Goal: Check status: Check status

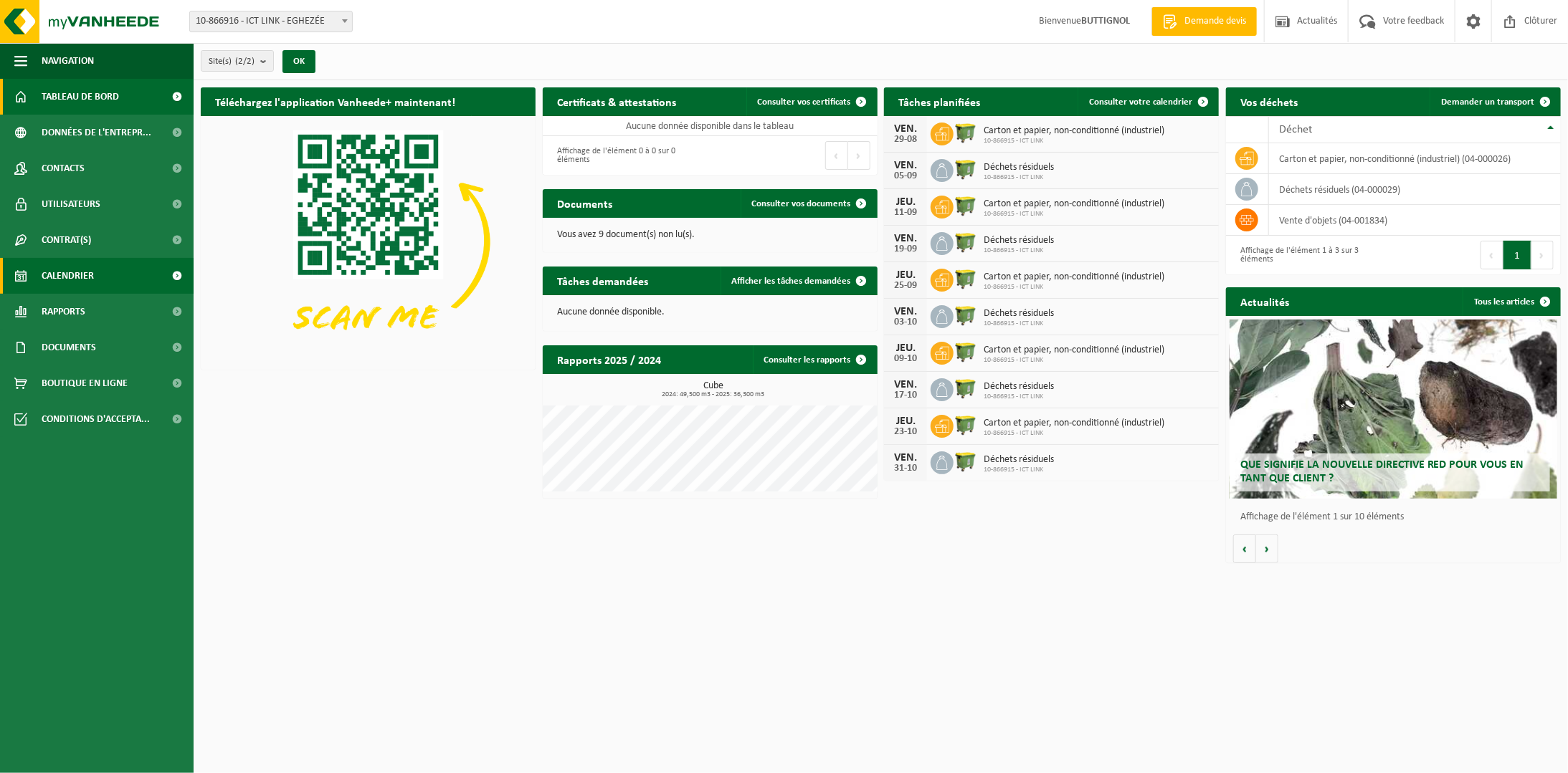
click at [88, 275] on span "Calendrier" at bounding box center [67, 276] width 53 height 36
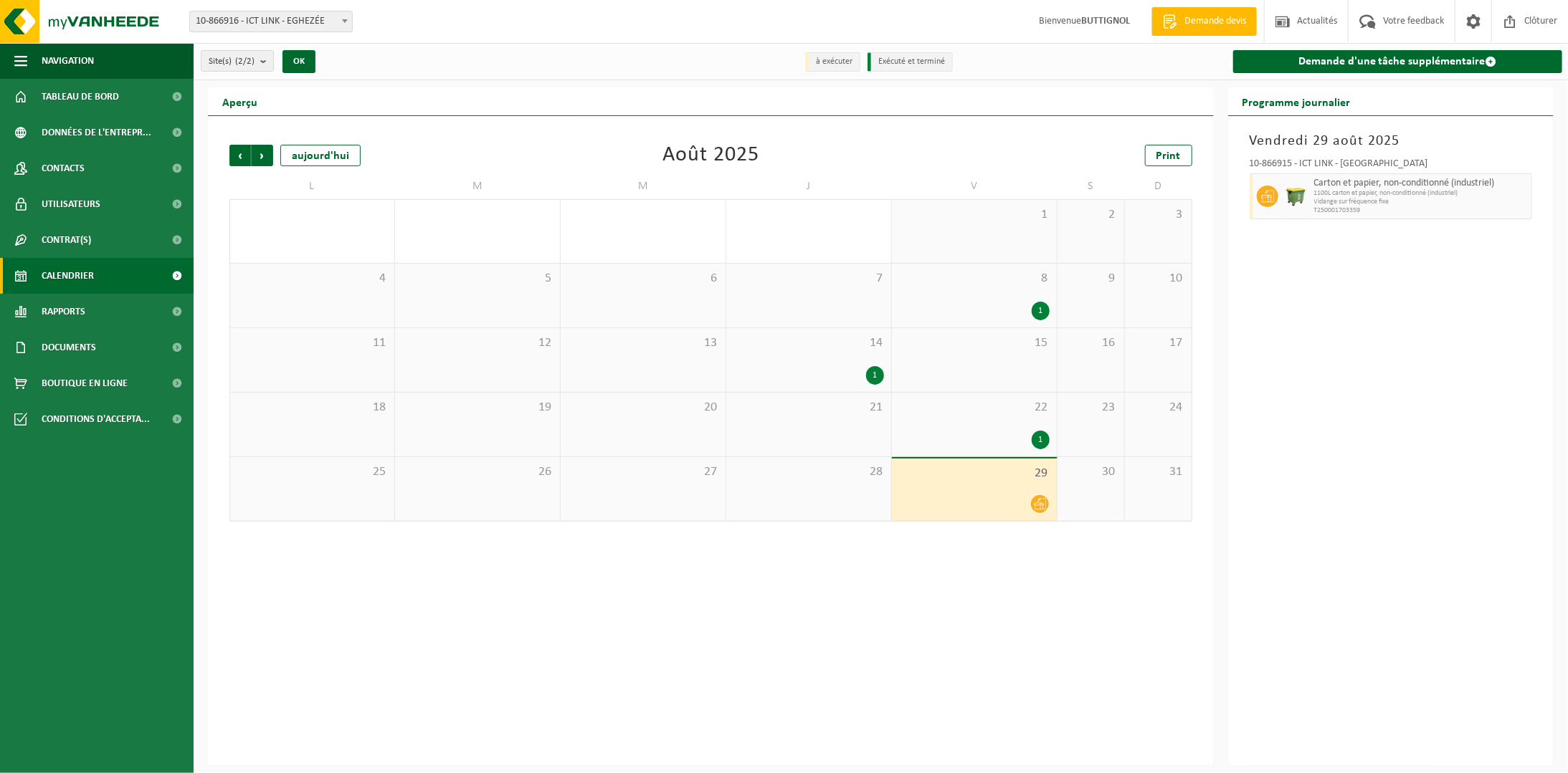
click at [1040, 501] on icon at bounding box center [1040, 504] width 12 height 12
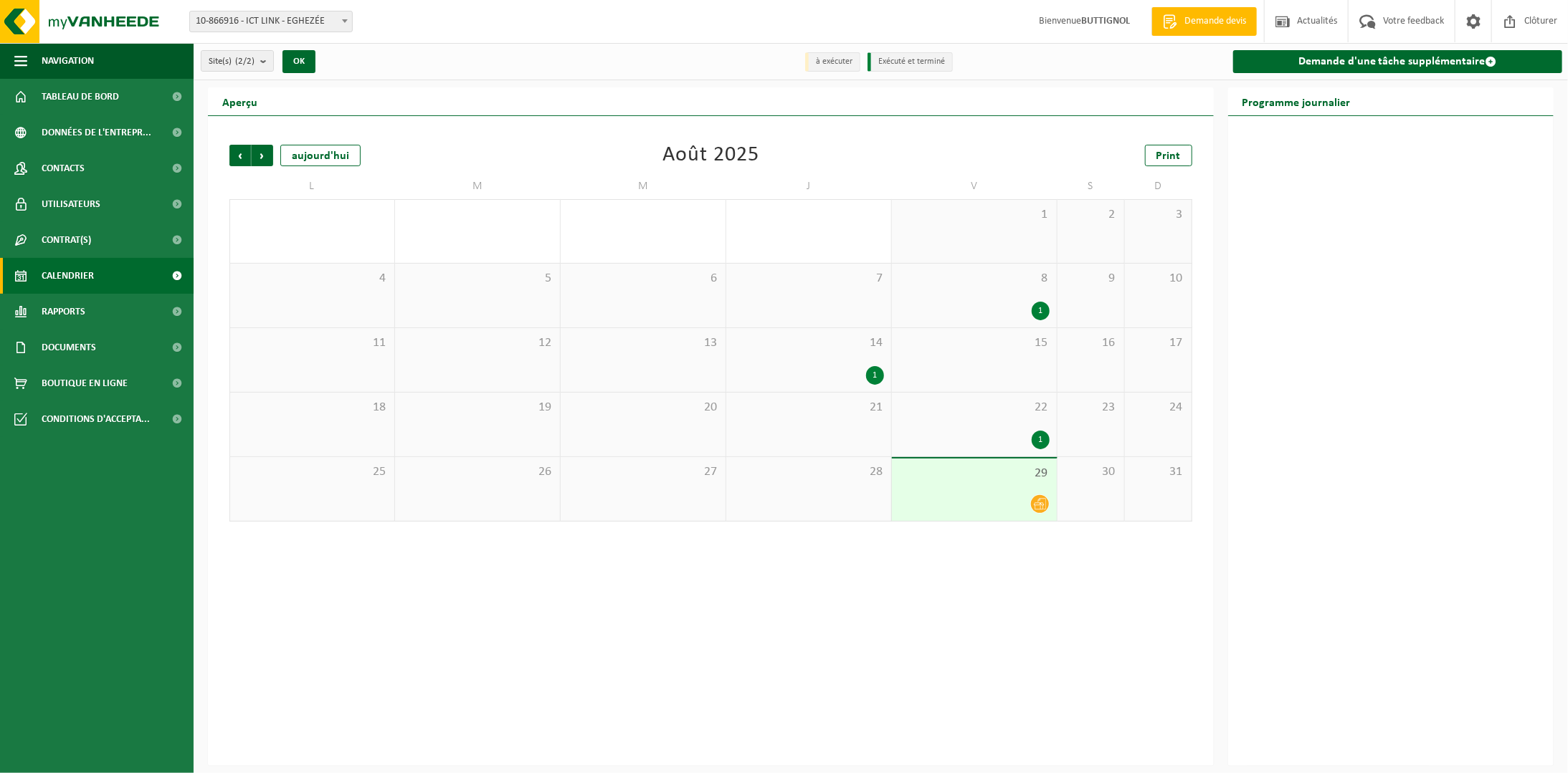
click at [1048, 508] on span at bounding box center [1040, 504] width 18 height 18
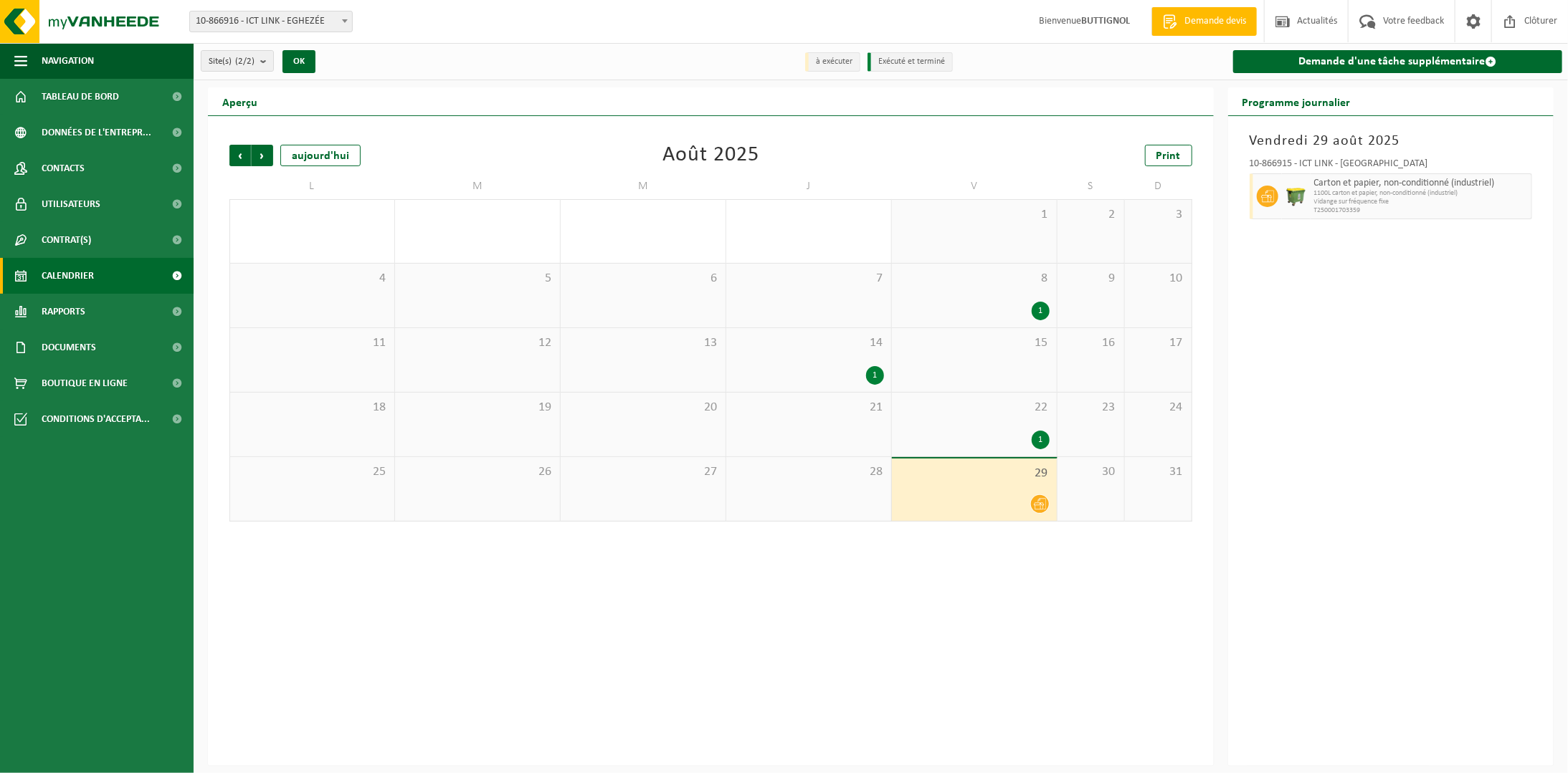
click at [867, 499] on div "28" at bounding box center [809, 489] width 165 height 64
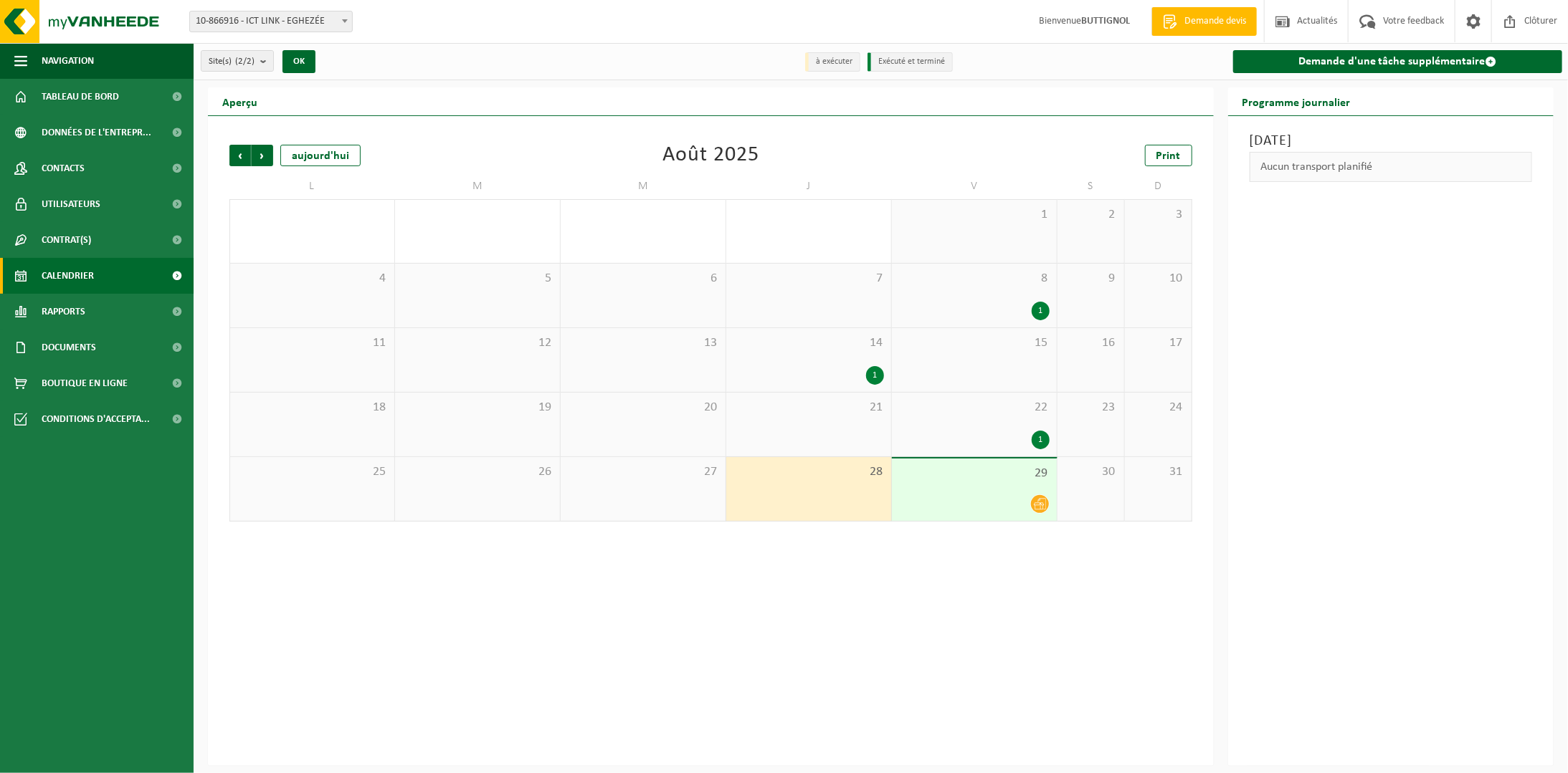
click at [939, 489] on div "29" at bounding box center [974, 489] width 165 height 62
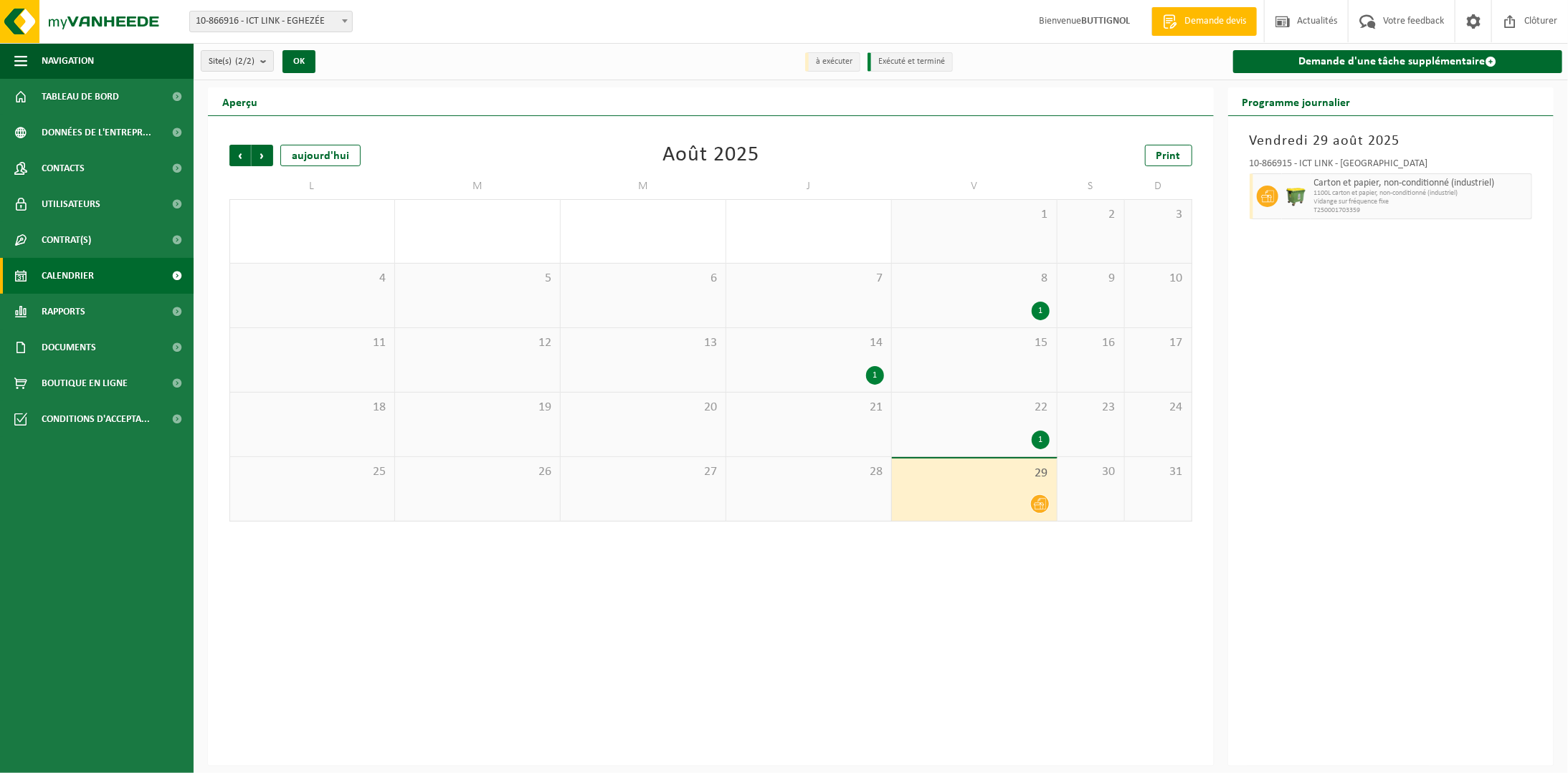
click at [1097, 485] on div "30" at bounding box center [1090, 489] width 66 height 64
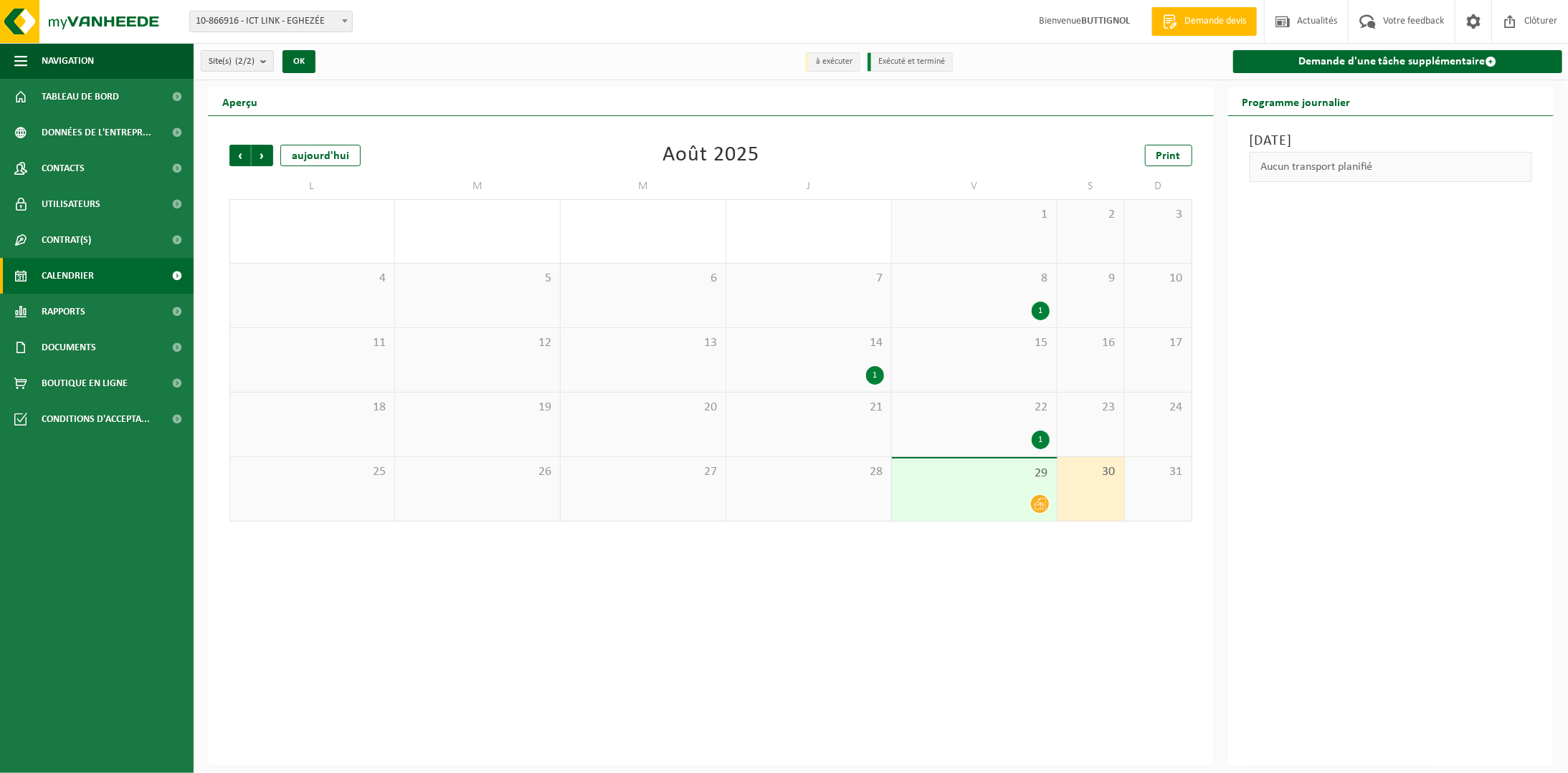
click at [951, 483] on div "29" at bounding box center [974, 489] width 165 height 62
